Goal: Entertainment & Leisure: Consume media (video, audio)

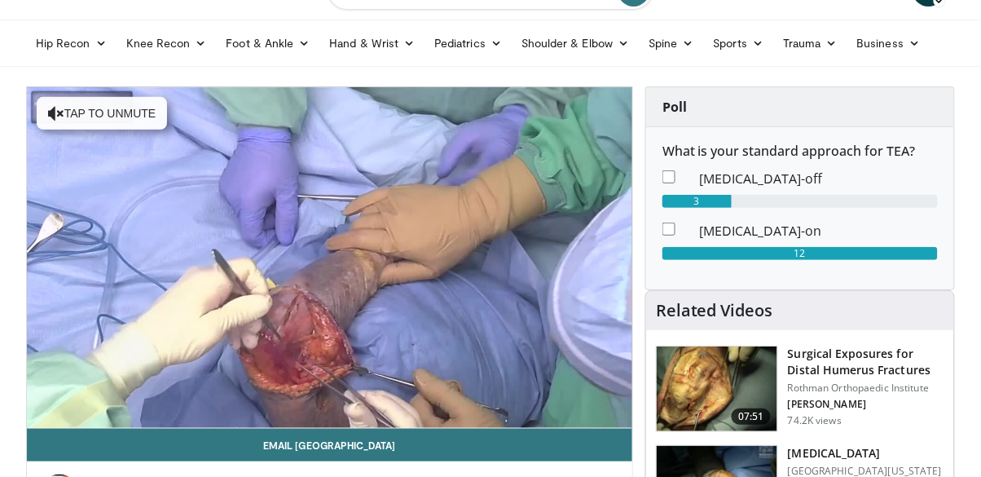
scroll to position [77, 0]
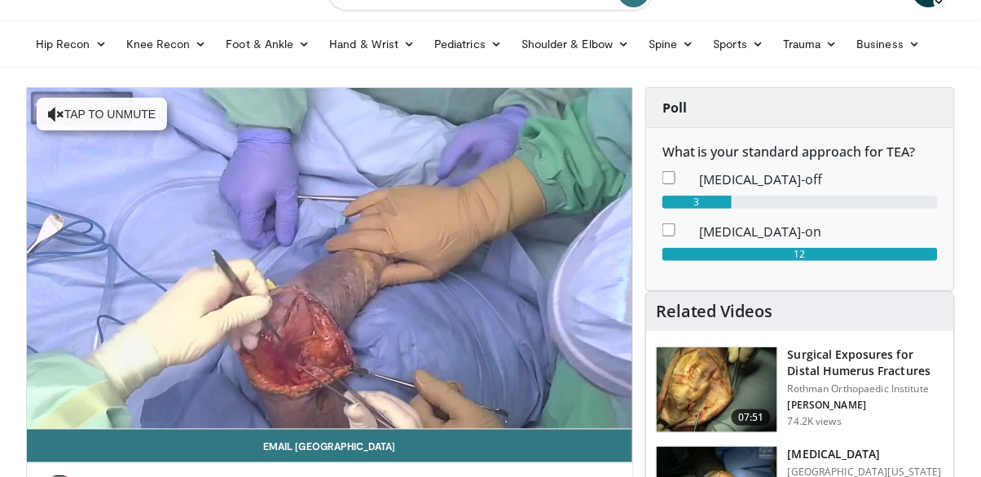
click at [91, 107] on div "10 seconds Tap to unmute" at bounding box center [330, 258] width 606 height 341
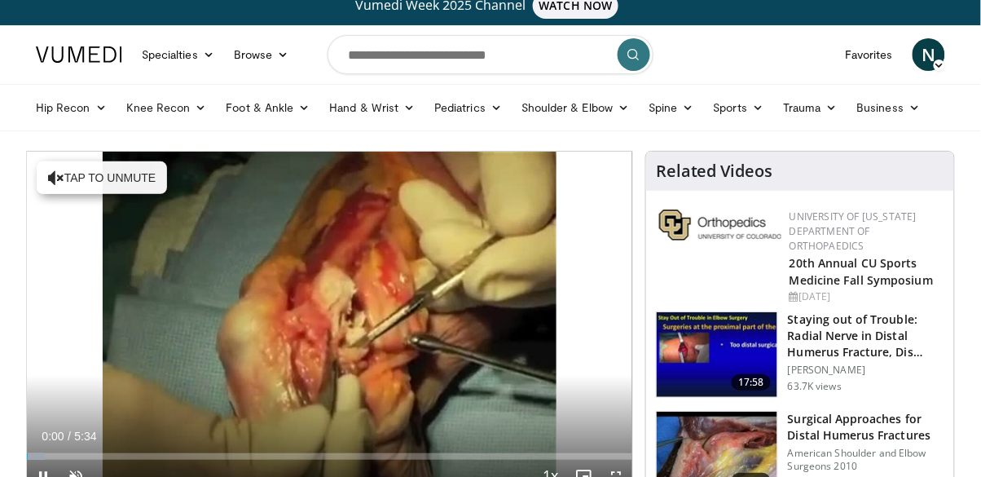
scroll to position [20, 0]
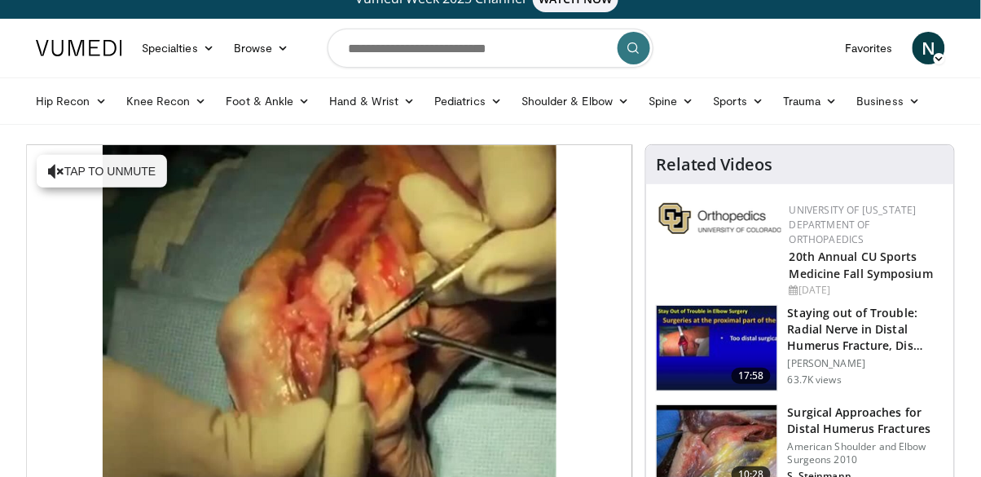
click at [67, 167] on div "10 seconds Tap to unmute" at bounding box center [330, 315] width 606 height 341
click at [68, 253] on div "10 seconds Tap to unmute" at bounding box center [330, 315] width 606 height 341
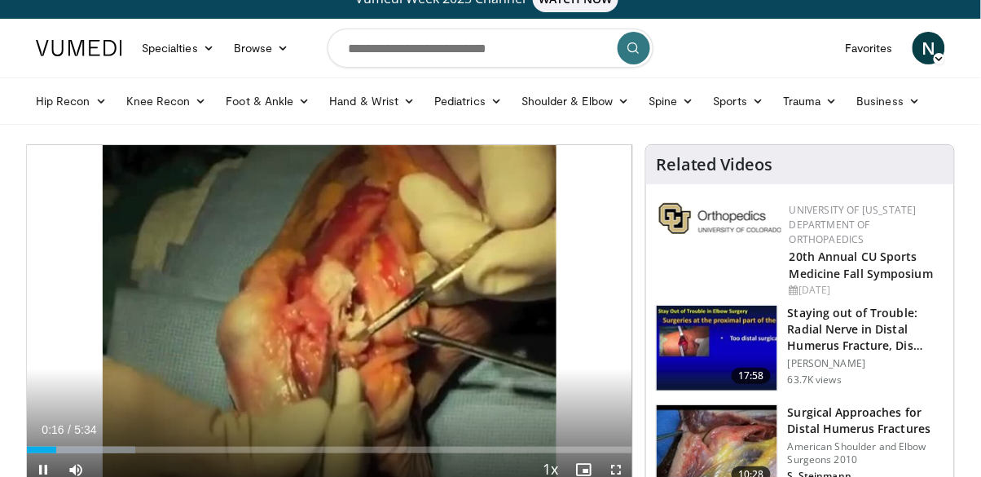
click at [56, 197] on div "10 seconds Tap to unmute" at bounding box center [330, 315] width 606 height 341
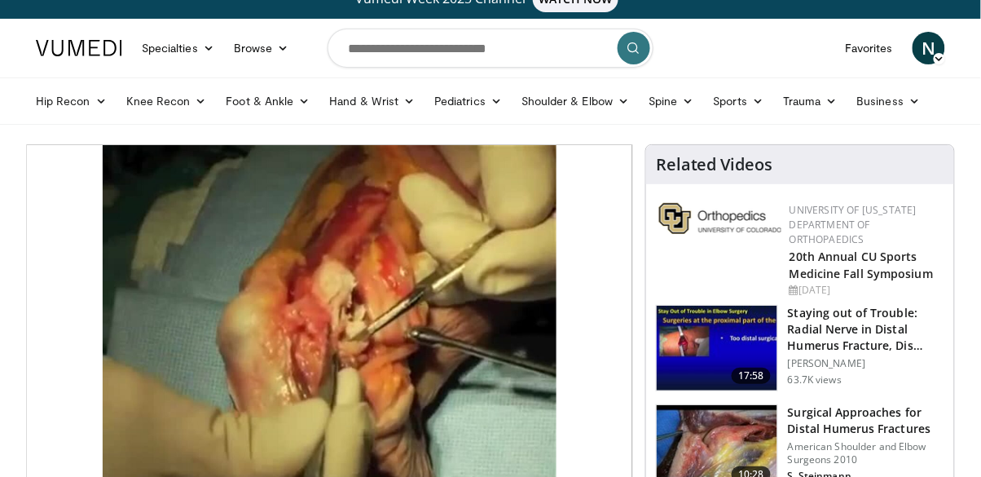
click at [174, 327] on div "10 seconds Tap to unmute" at bounding box center [330, 315] width 606 height 341
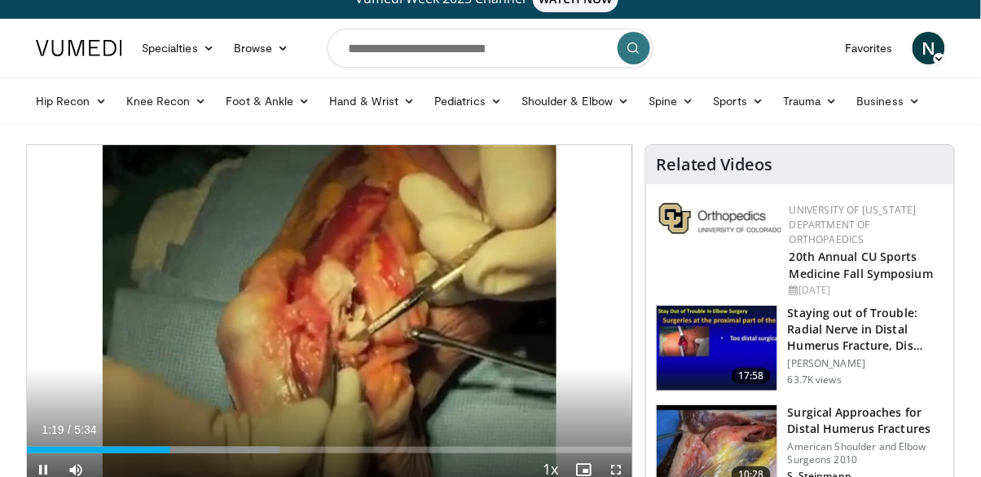
click at [325, 325] on div "10 seconds Tap to unmute" at bounding box center [330, 315] width 606 height 341
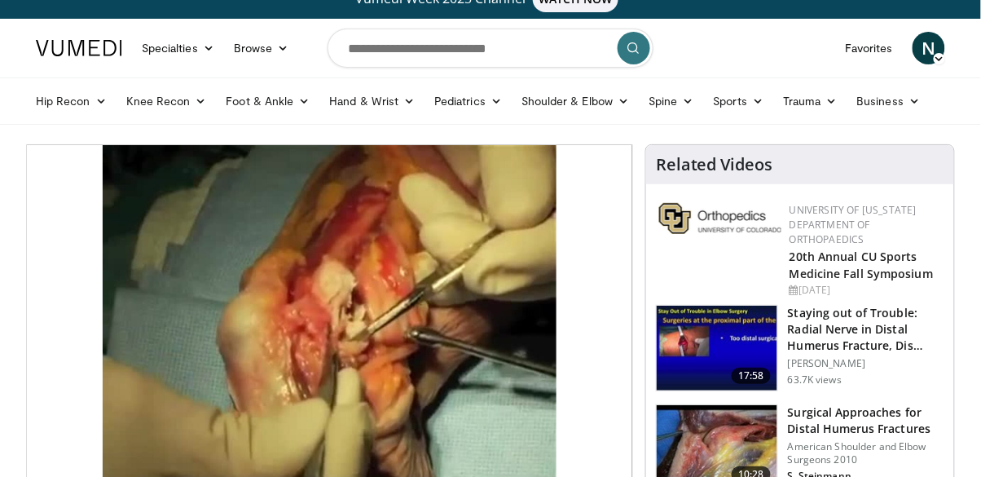
click at [329, 307] on div "10 seconds Tap to unmute" at bounding box center [330, 315] width 606 height 341
